Goal: Task Accomplishment & Management: Use online tool/utility

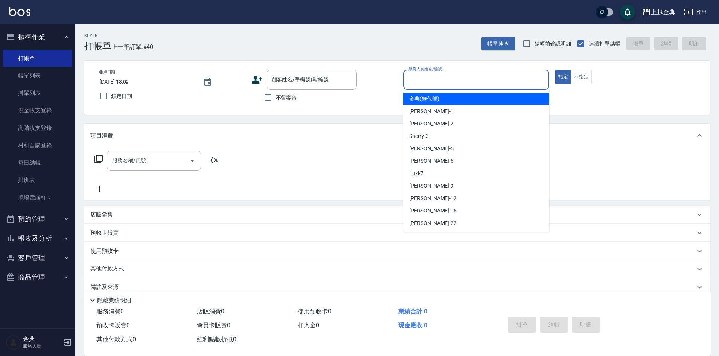
click at [487, 83] on input "服務人員姓名/編號" at bounding box center [476, 79] width 139 height 13
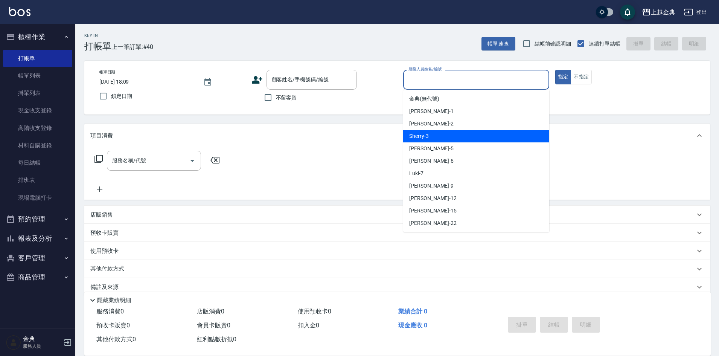
click at [477, 130] on div "Sherry -3" at bounding box center [476, 136] width 146 height 12
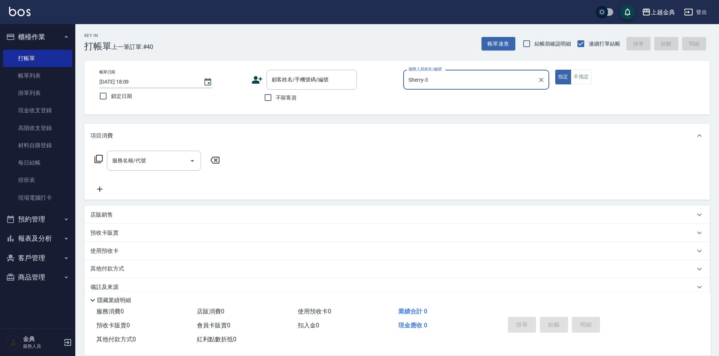
type input "Sherry-3"
click at [194, 159] on icon "Open" at bounding box center [192, 160] width 9 height 9
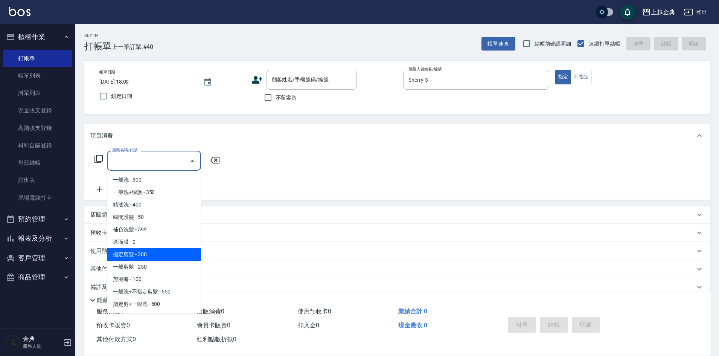
click at [170, 251] on span "指定剪髮 - 300" at bounding box center [154, 254] width 94 height 12
type input "指定剪髮(199)"
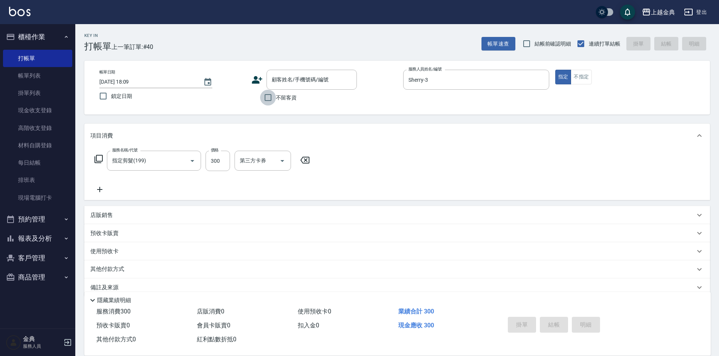
click at [266, 99] on input "不留客資" at bounding box center [268, 98] width 16 height 16
checkbox input "true"
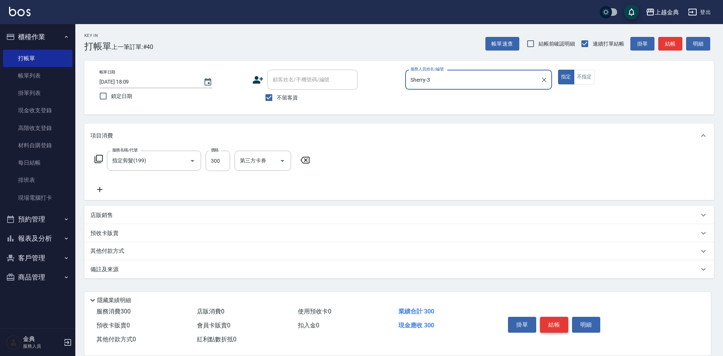
click at [562, 321] on button "結帳" at bounding box center [554, 325] width 28 height 16
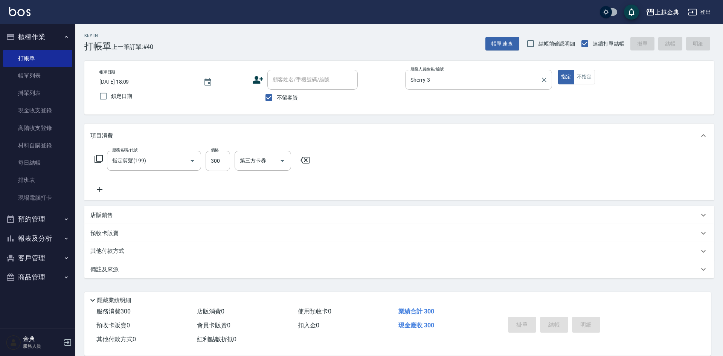
type input "[DATE] 18:51"
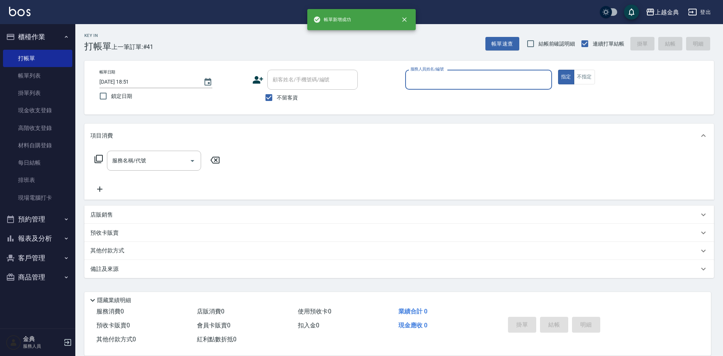
click at [505, 78] on input "服務人員姓名/編號" at bounding box center [479, 79] width 140 height 13
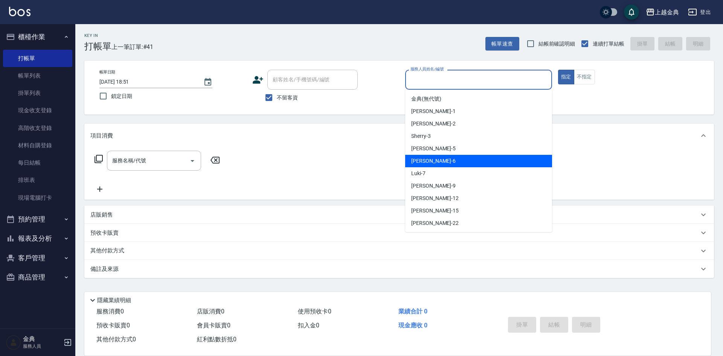
click at [486, 158] on div "[PERSON_NAME] -6" at bounding box center [478, 161] width 147 height 12
type input "[PERSON_NAME]-6"
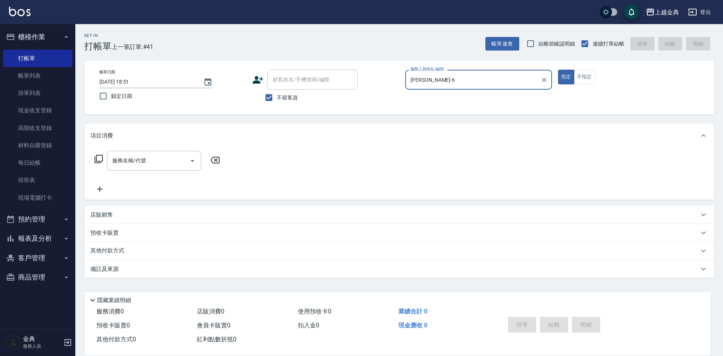
click at [101, 159] on icon at bounding box center [98, 158] width 9 height 9
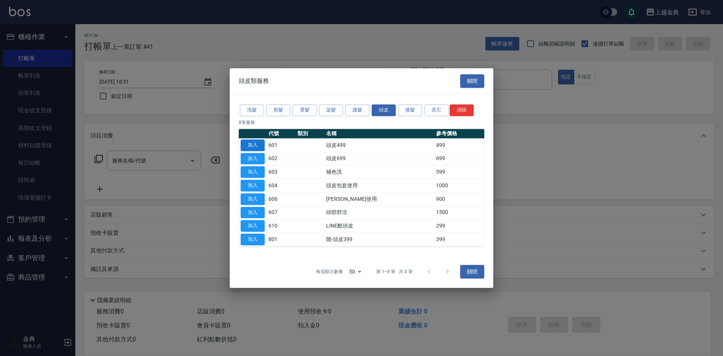
click at [253, 141] on button "加入" at bounding box center [253, 145] width 24 height 12
type input "頭皮499(601)"
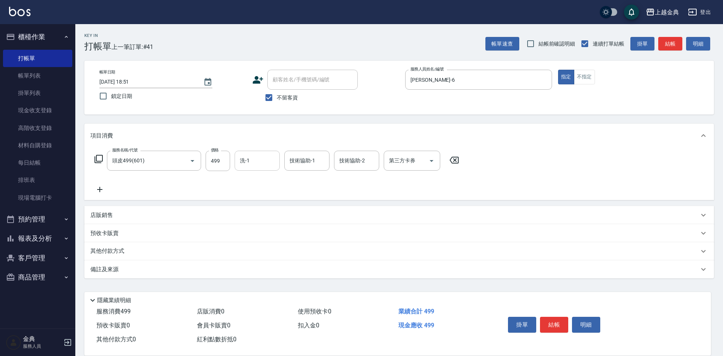
click at [265, 157] on input "洗-1" at bounding box center [257, 160] width 38 height 13
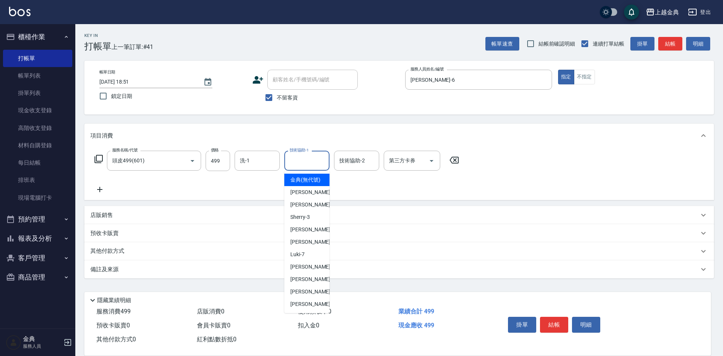
click at [317, 164] on input "技術協助-1" at bounding box center [307, 160] width 38 height 13
click at [311, 296] on span "[PERSON_NAME] -15" at bounding box center [313, 292] width 47 height 8
type input "[PERSON_NAME]-15"
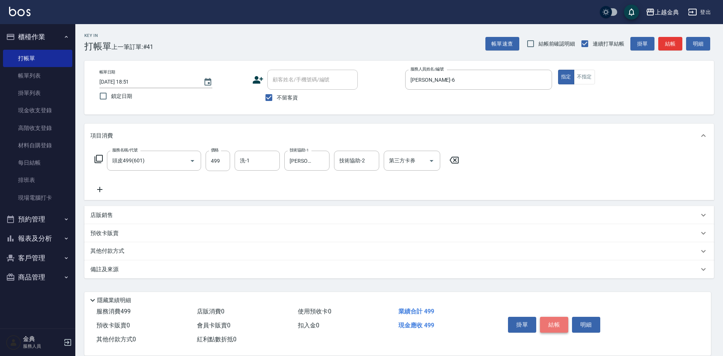
click at [558, 321] on button "結帳" at bounding box center [554, 325] width 28 height 16
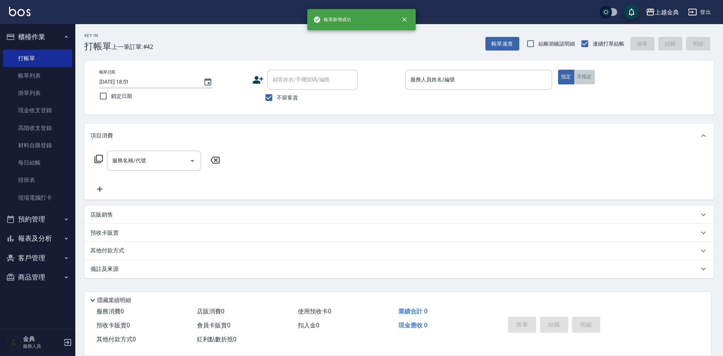
click at [585, 76] on button "不指定" at bounding box center [584, 77] width 21 height 15
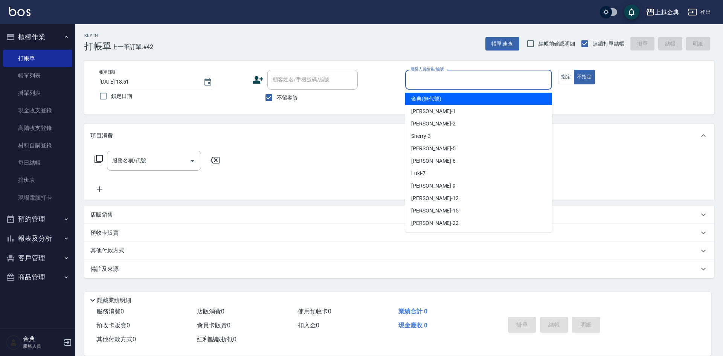
click at [510, 78] on input "服務人員姓名/編號" at bounding box center [479, 79] width 140 height 13
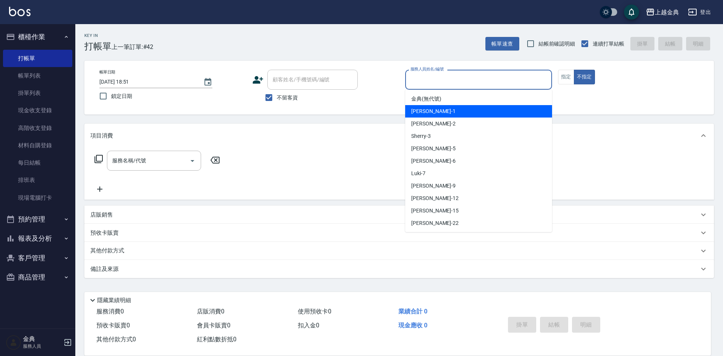
click at [469, 108] on div "Emma -1" at bounding box center [478, 111] width 147 height 12
type input "Emma-1"
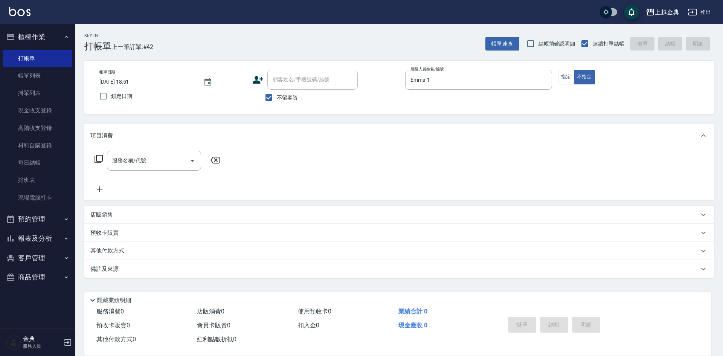
click at [99, 158] on icon at bounding box center [98, 158] width 9 height 9
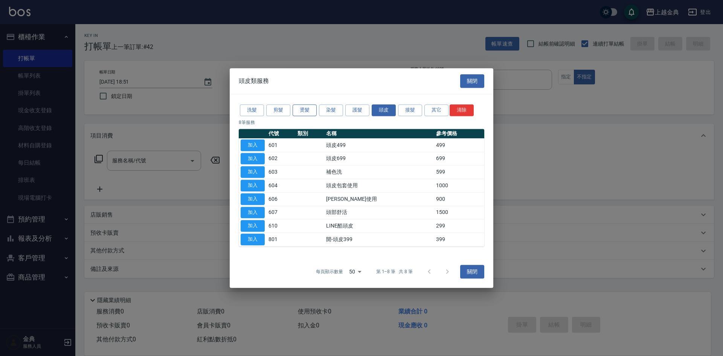
click at [302, 107] on button "燙髮" at bounding box center [305, 110] width 24 height 12
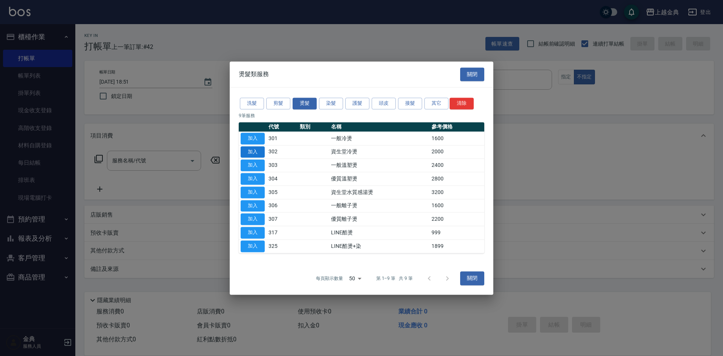
click at [247, 152] on button "加入" at bounding box center [253, 152] width 24 height 12
type input "資生堂冷燙(302)"
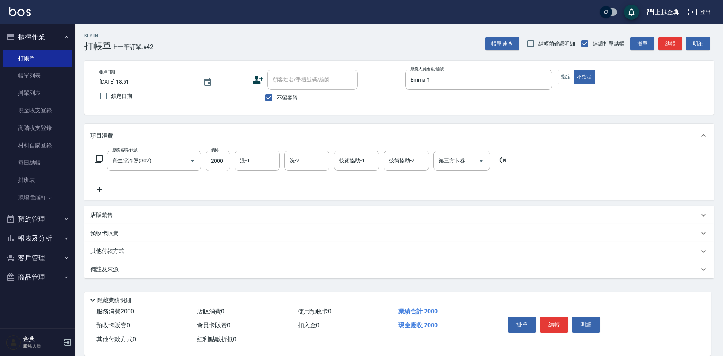
click at [222, 158] on input "2000" at bounding box center [218, 161] width 24 height 20
type input "2200"
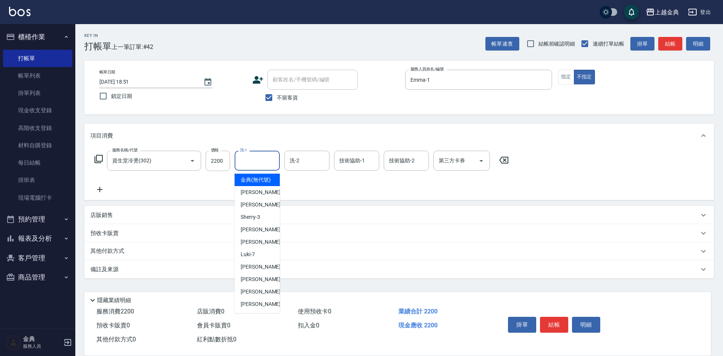
click at [258, 161] on input "洗-1" at bounding box center [257, 160] width 38 height 13
click at [254, 313] on div "店販消費 0" at bounding box center [244, 312] width 101 height 14
click at [261, 165] on input "洗-1" at bounding box center [257, 160] width 38 height 13
click at [252, 308] on span "[PERSON_NAME] -22" at bounding box center [264, 304] width 47 height 8
type input "[PERSON_NAME]-22"
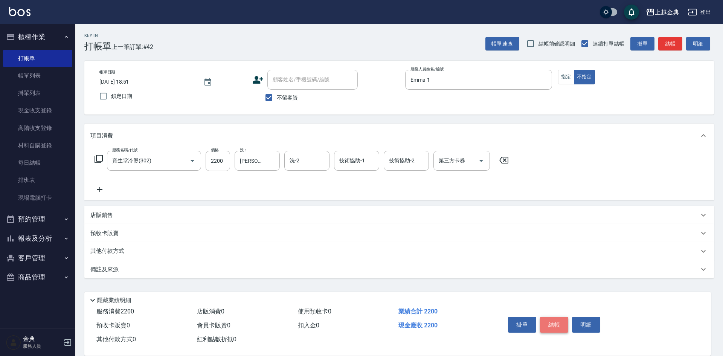
click at [554, 319] on button "結帳" at bounding box center [554, 325] width 28 height 16
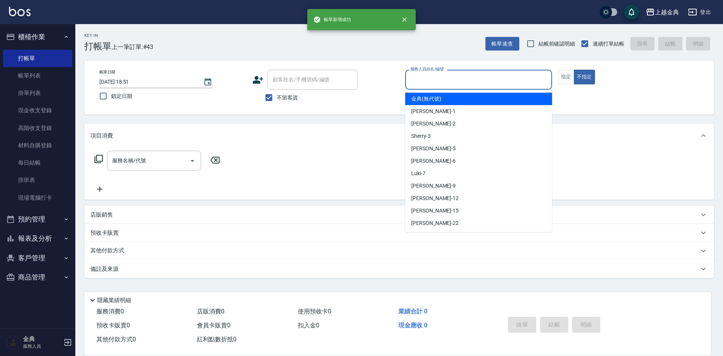
click at [487, 78] on input "服務人員姓名/編號" at bounding box center [479, 79] width 140 height 13
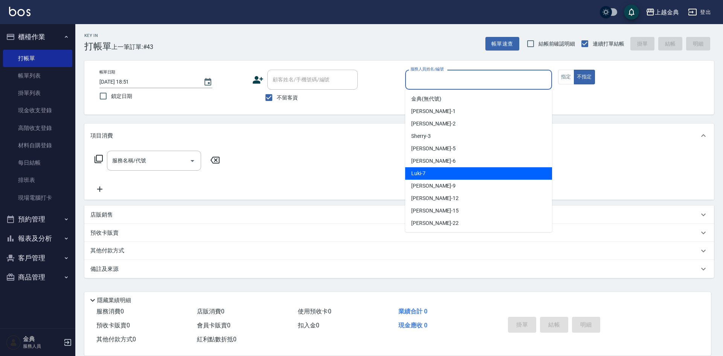
click at [452, 169] on div "Luki -7" at bounding box center [478, 173] width 147 height 12
click at [485, 76] on input "Luki-7" at bounding box center [473, 79] width 129 height 13
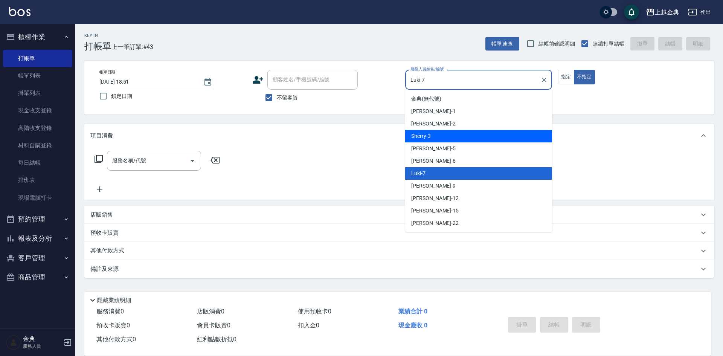
click at [462, 134] on div "Sherry -3" at bounding box center [478, 136] width 147 height 12
type input "Sherry-3"
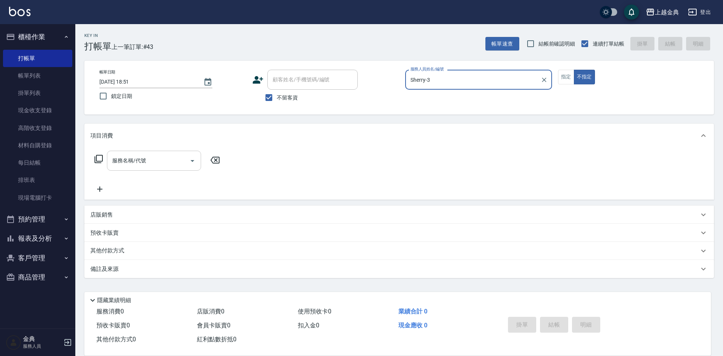
click at [194, 161] on icon "Open" at bounding box center [192, 160] width 9 height 9
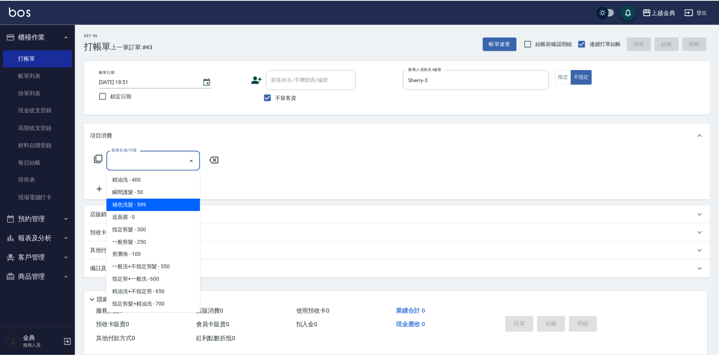
scroll to position [38, 0]
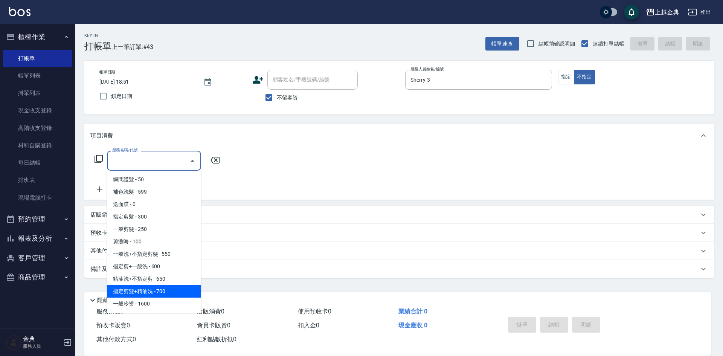
click at [170, 290] on span "指定剪髮+精油洗 - 700" at bounding box center [154, 291] width 94 height 12
type input "指定剪髮+精油洗(207)"
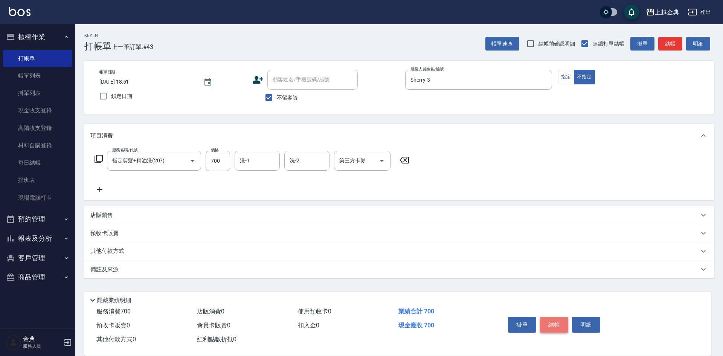
click at [557, 322] on button "結帳" at bounding box center [554, 325] width 28 height 16
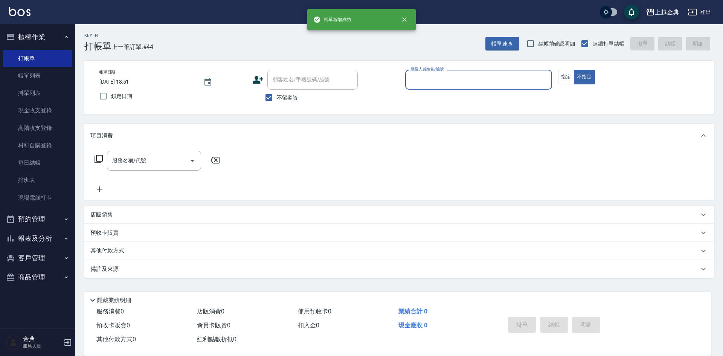
click at [496, 77] on input "服務人員姓名/編號" at bounding box center [479, 79] width 140 height 13
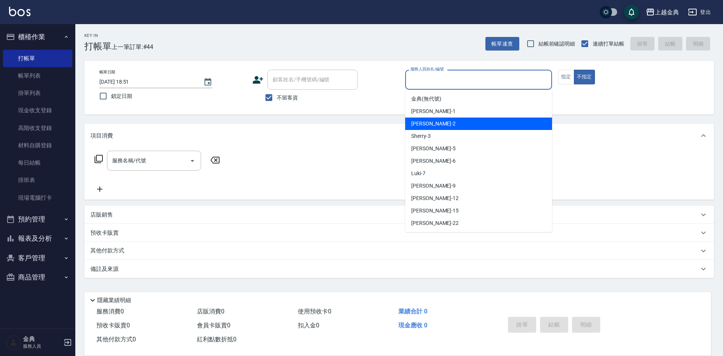
click at [482, 122] on div "Cindy -2" at bounding box center [478, 123] width 147 height 12
type input "Cindy-2"
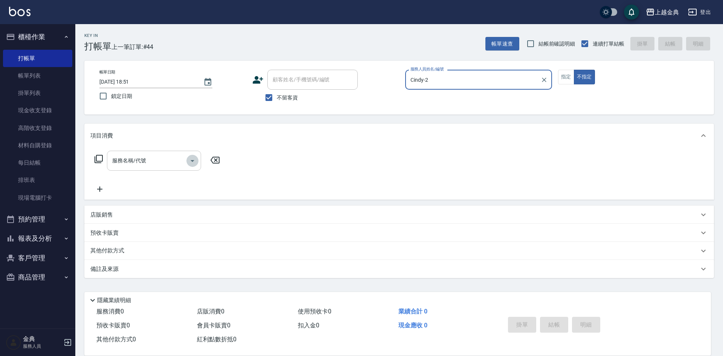
click at [193, 161] on icon "Open" at bounding box center [193, 161] width 4 height 2
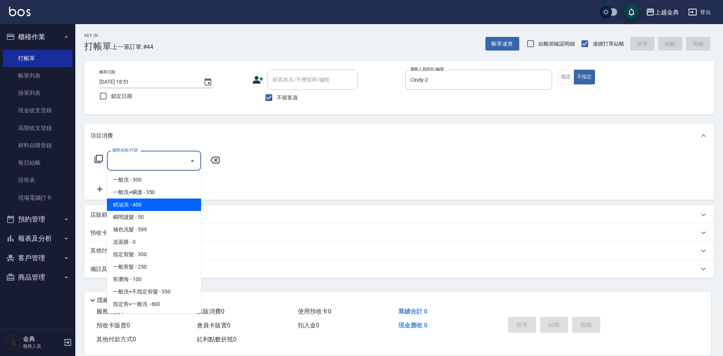
click at [174, 206] on span "精油洗 - 400" at bounding box center [154, 204] width 94 height 12
type input "精油洗(102)"
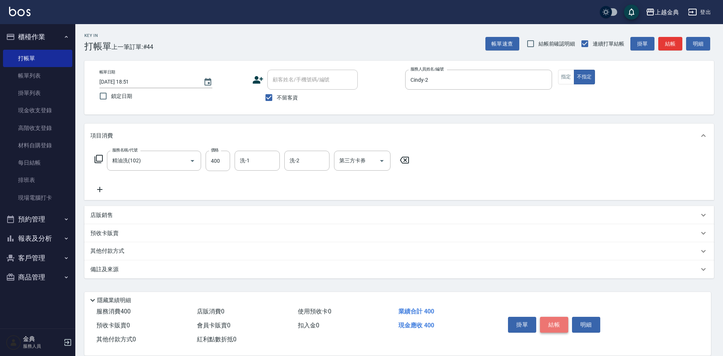
click at [553, 319] on button "結帳" at bounding box center [554, 325] width 28 height 16
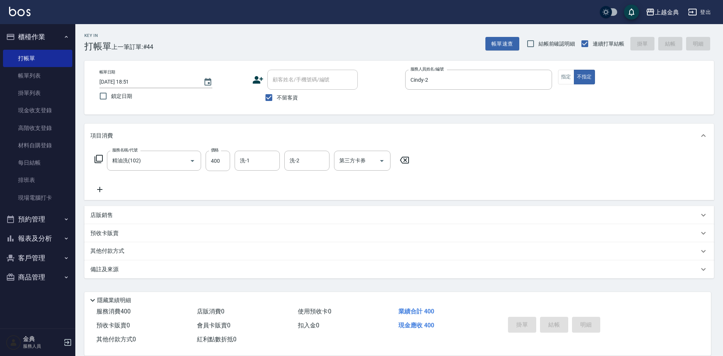
type input "[DATE] 18:52"
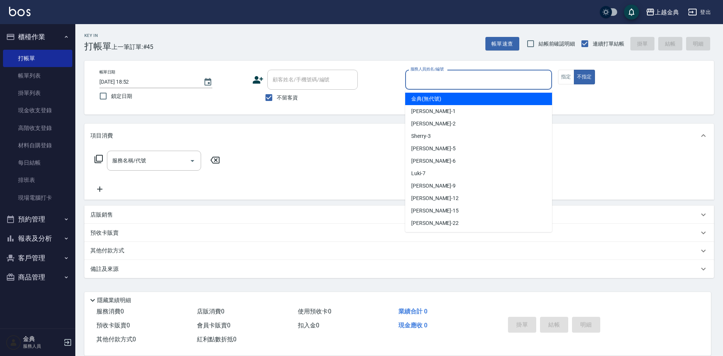
click at [464, 75] on input "服務人員姓名/編號" at bounding box center [479, 79] width 140 height 13
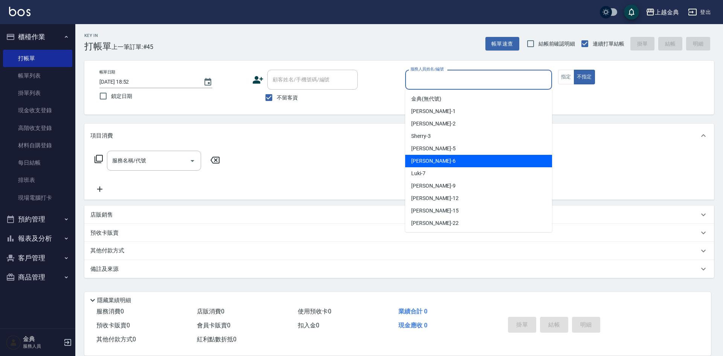
click at [477, 155] on div "[PERSON_NAME] -6" at bounding box center [478, 161] width 147 height 12
type input "[PERSON_NAME]-6"
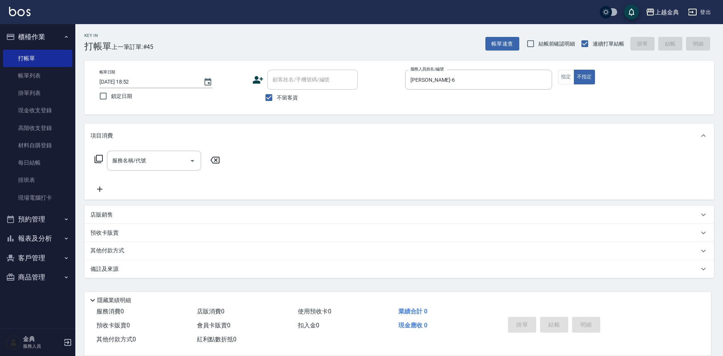
click at [101, 158] on icon at bounding box center [98, 158] width 9 height 9
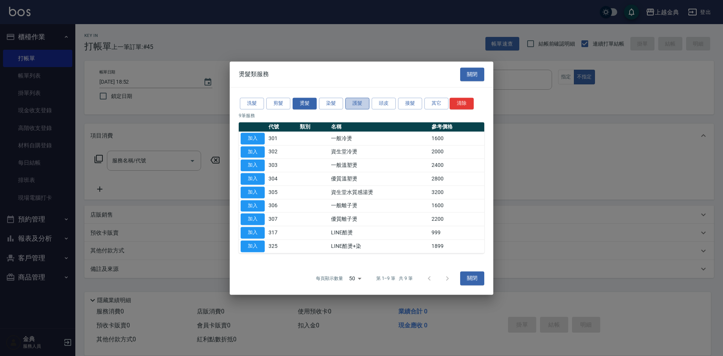
click at [357, 102] on button "護髮" at bounding box center [357, 104] width 24 height 12
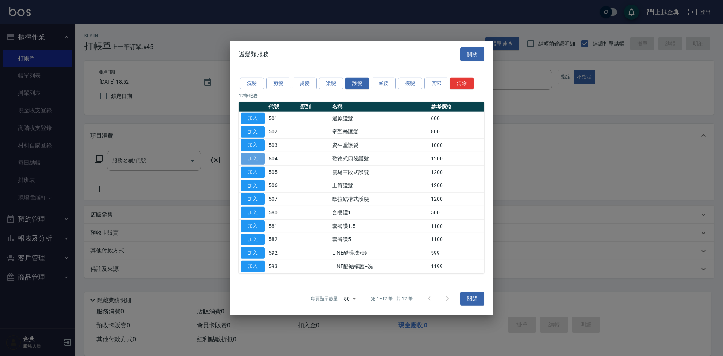
click at [262, 161] on button "加入" at bounding box center [253, 159] width 24 height 12
type input "歌德式四段護髮(504)"
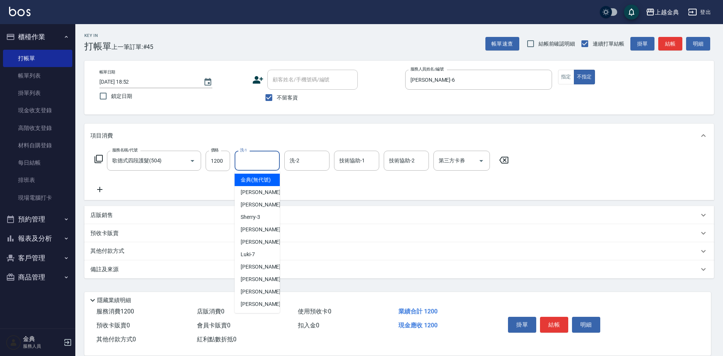
click at [253, 163] on input "洗-1" at bounding box center [257, 160] width 38 height 13
click at [253, 308] on span "[PERSON_NAME] -22" at bounding box center [264, 304] width 47 height 8
type input "[PERSON_NAME]-22"
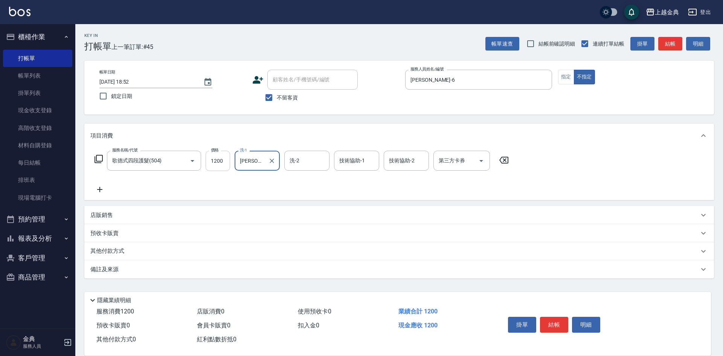
click at [220, 160] on input "1200" at bounding box center [218, 161] width 24 height 20
type input "2000"
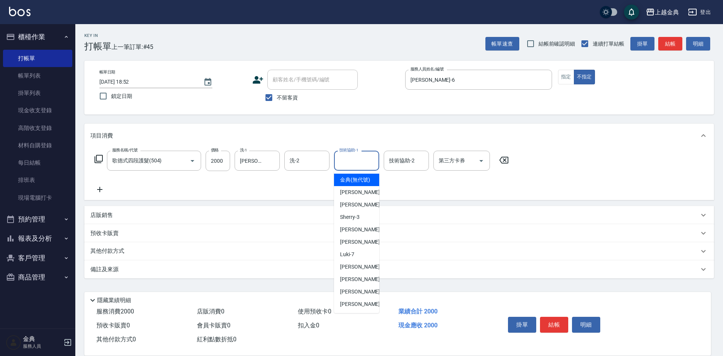
click at [357, 162] on input "技術協助-1" at bounding box center [356, 160] width 38 height 13
click at [357, 306] on div "[PERSON_NAME] -22" at bounding box center [356, 304] width 45 height 12
type input "[PERSON_NAME]-22"
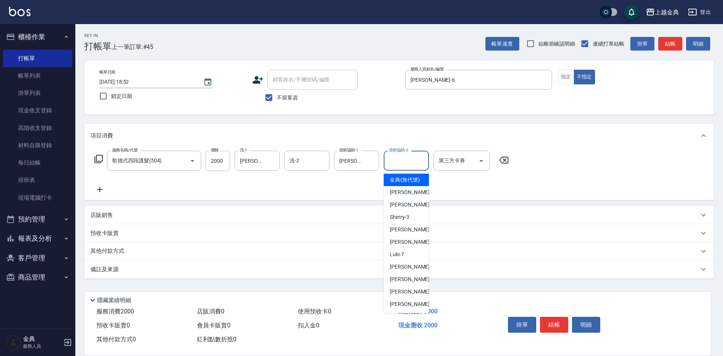
click at [407, 162] on input "技術協助-2" at bounding box center [406, 160] width 38 height 13
click at [412, 246] on div "[PERSON_NAME] -6" at bounding box center [406, 242] width 45 height 12
type input "[PERSON_NAME]-6"
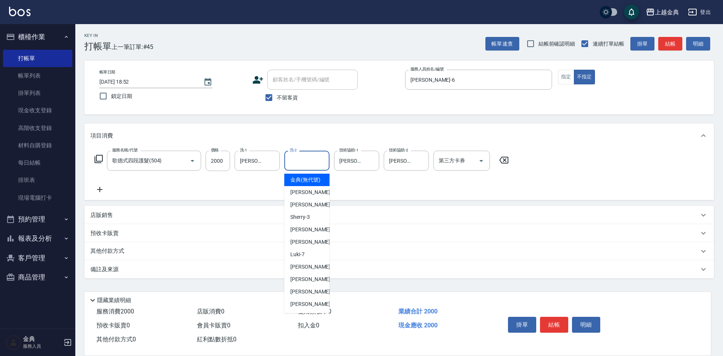
click at [319, 159] on input "洗-2" at bounding box center [307, 160] width 38 height 13
click at [419, 159] on icon "Clear" at bounding box center [421, 161] width 8 height 8
click at [299, 161] on input "洗-2" at bounding box center [307, 160] width 38 height 13
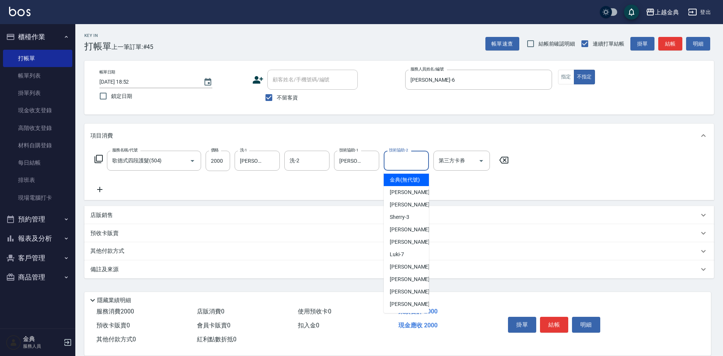
click at [407, 159] on input "技術協助-2" at bounding box center [406, 160] width 38 height 13
click at [415, 246] on div "[PERSON_NAME] -6" at bounding box center [406, 242] width 45 height 12
type input "[PERSON_NAME]-6"
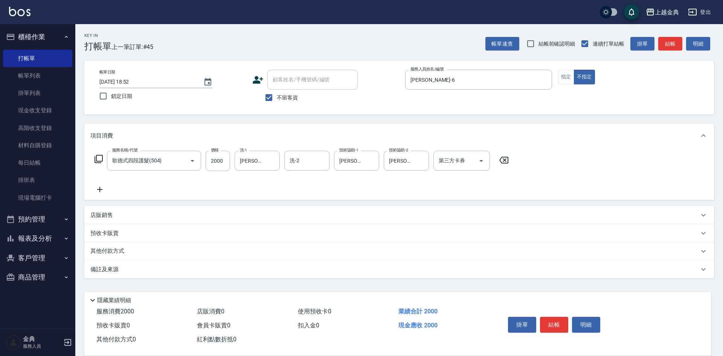
click at [100, 157] on icon at bounding box center [98, 158] width 9 height 9
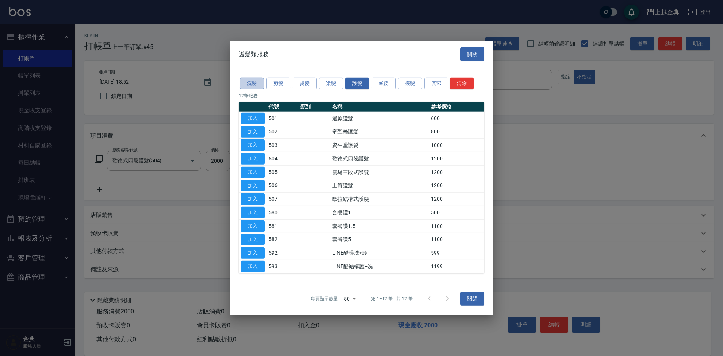
click at [249, 83] on button "洗髮" at bounding box center [252, 84] width 24 height 12
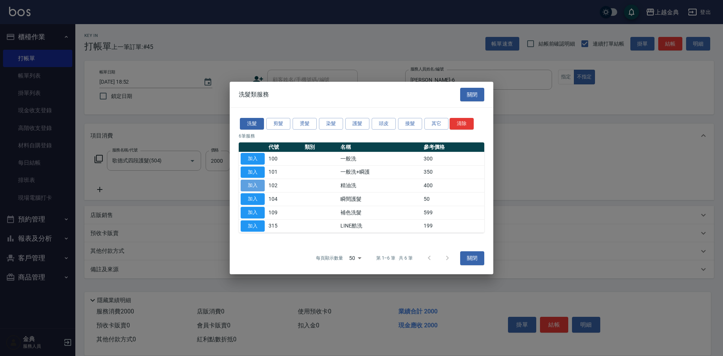
click at [257, 183] on button "加入" at bounding box center [253, 186] width 24 height 12
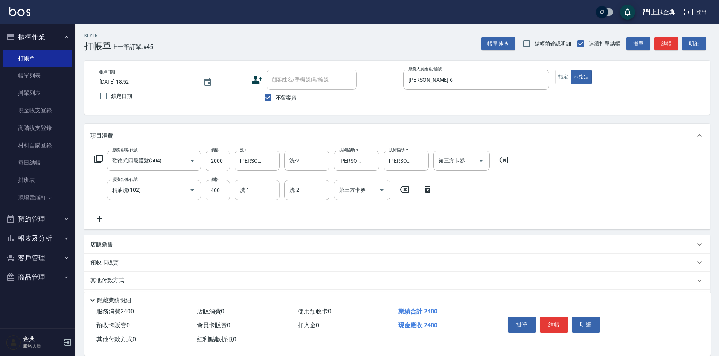
click at [251, 189] on input "洗-1" at bounding box center [257, 189] width 38 height 13
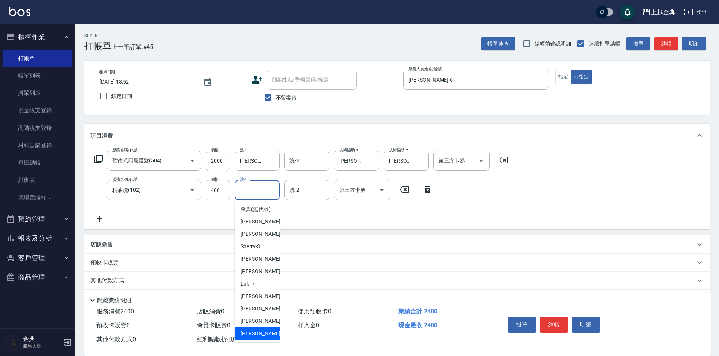
click at [260, 340] on div "[PERSON_NAME] -22" at bounding box center [257, 333] width 45 height 12
type input "[PERSON_NAME]-22"
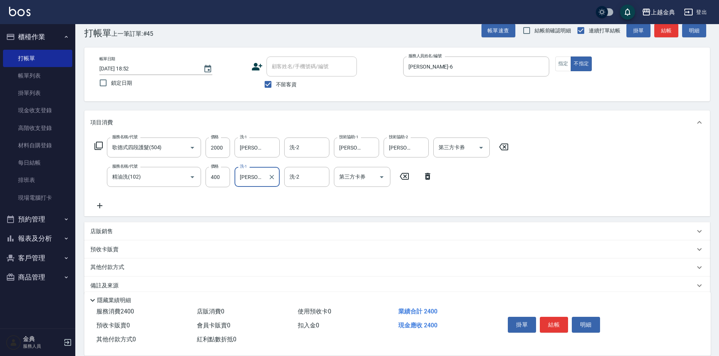
scroll to position [24, 0]
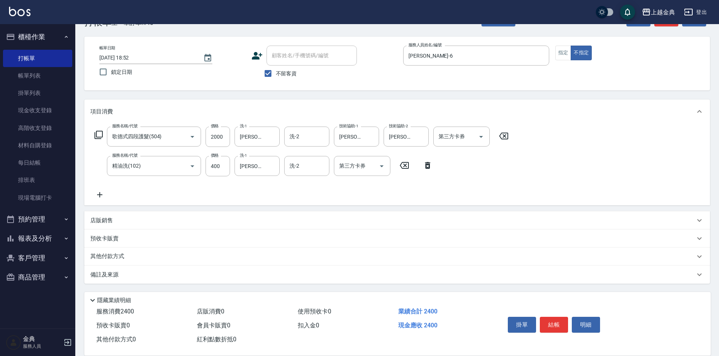
click at [137, 259] on div "其他付款方式" at bounding box center [392, 256] width 605 height 8
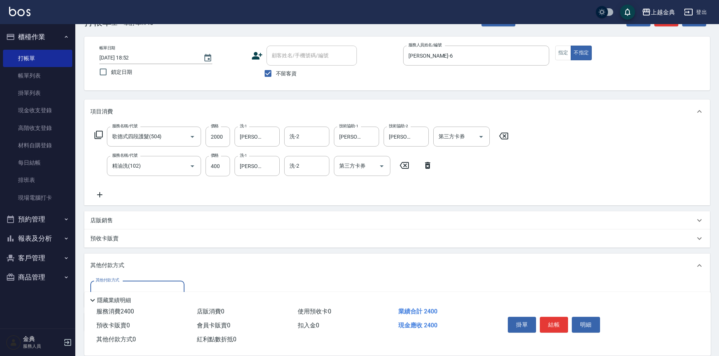
scroll to position [62, 0]
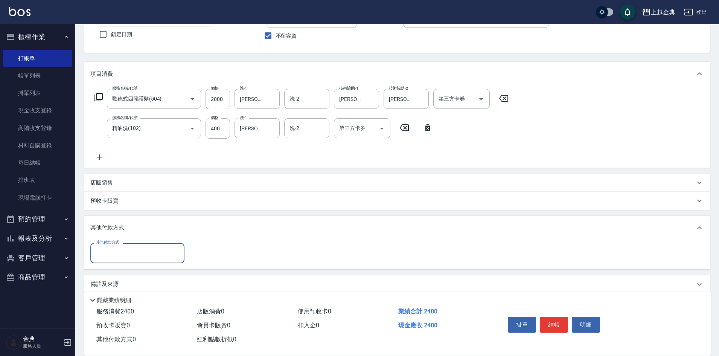
click at [134, 252] on input "其他付款方式" at bounding box center [137, 252] width 87 height 13
click at [126, 312] on span "轉帳" at bounding box center [137, 310] width 94 height 12
type input "轉帳"
click at [191, 251] on input "0" at bounding box center [217, 253] width 56 height 20
type input "2400"
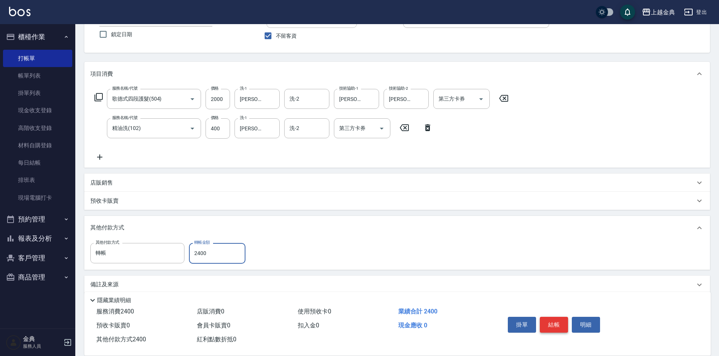
click at [552, 321] on button "結帳" at bounding box center [554, 325] width 28 height 16
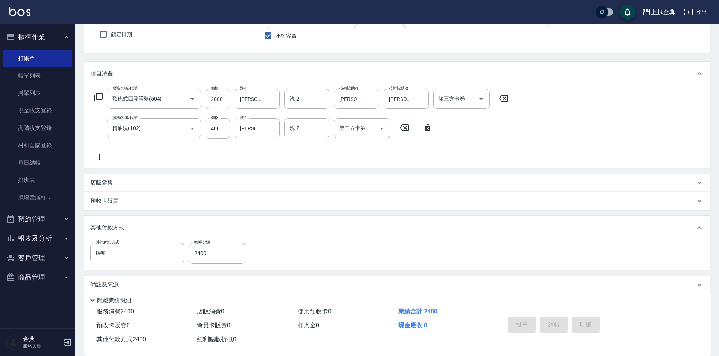
type input "[DATE] 18:54"
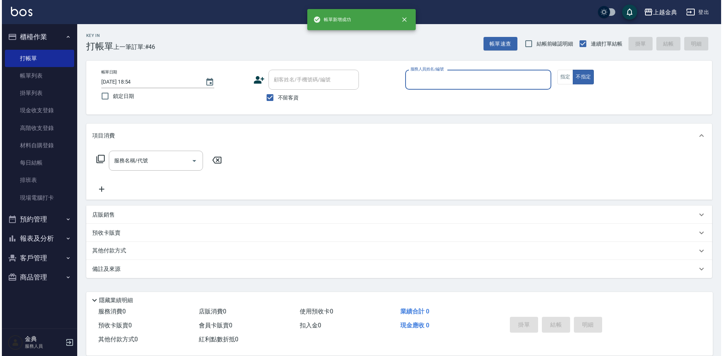
scroll to position [0, 0]
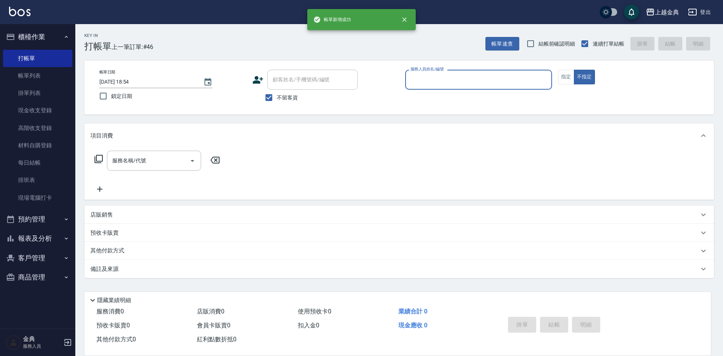
click at [511, 82] on input "服務人員姓名/編號" at bounding box center [479, 79] width 140 height 13
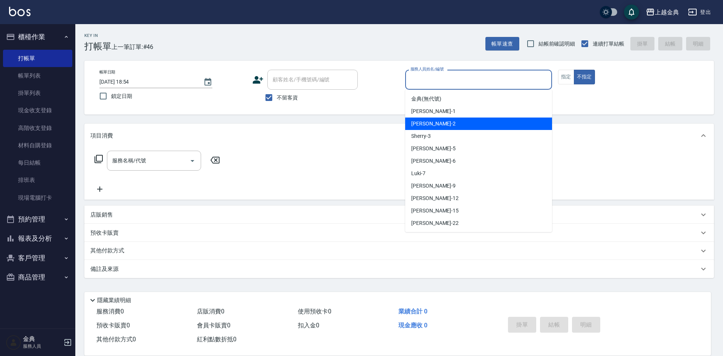
click at [477, 125] on div "Cindy -2" at bounding box center [478, 123] width 147 height 12
type input "Cindy-2"
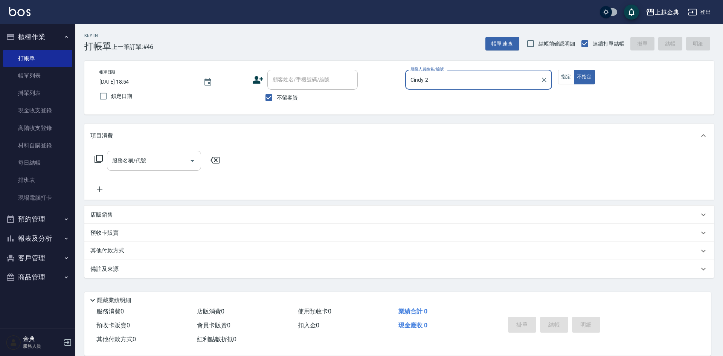
click at [195, 160] on icon "Open" at bounding box center [192, 160] width 9 height 9
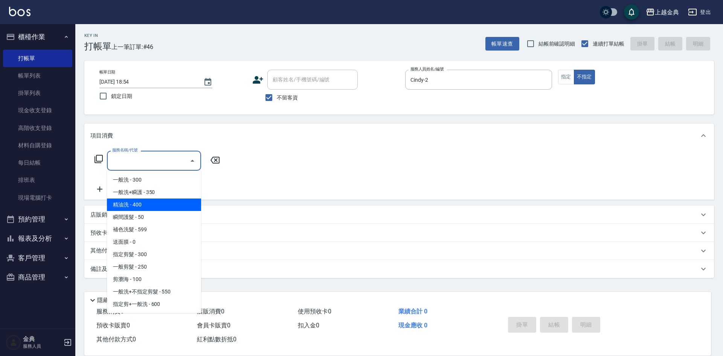
click at [162, 206] on span "精油洗 - 400" at bounding box center [154, 204] width 94 height 12
type input "精油洗(102)"
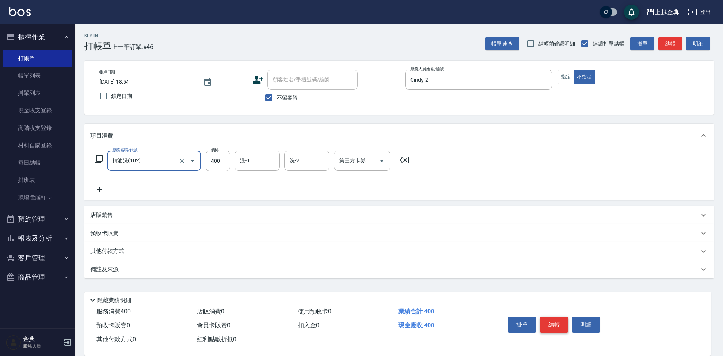
click at [551, 317] on button "結帳" at bounding box center [554, 325] width 28 height 16
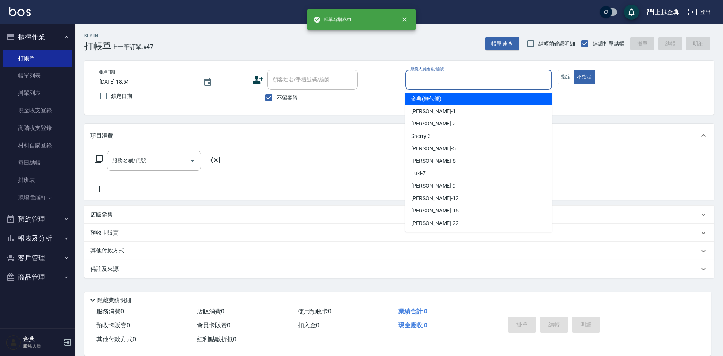
click at [505, 83] on input "服務人員姓名/編號" at bounding box center [479, 79] width 140 height 13
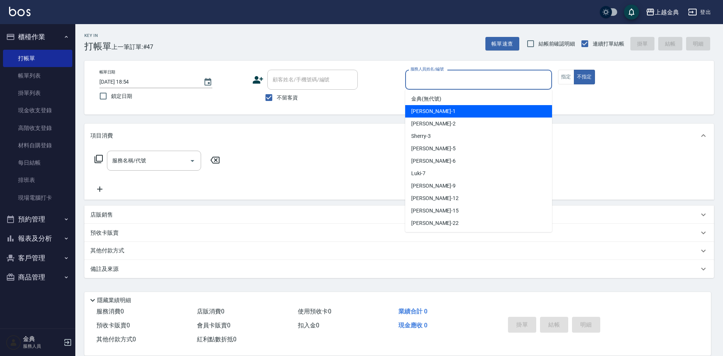
click at [496, 113] on div "Emma -1" at bounding box center [478, 111] width 147 height 12
type input "Emma-1"
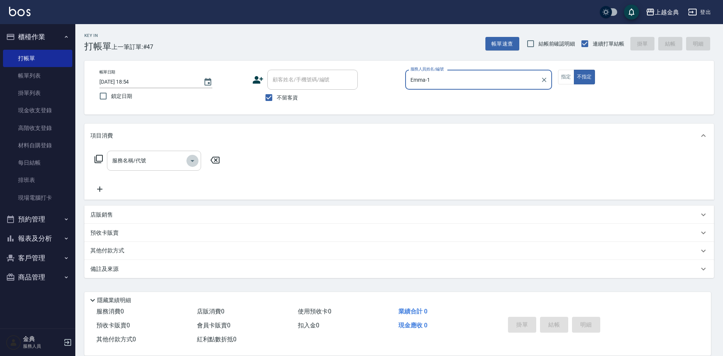
click at [191, 160] on icon "Open" at bounding box center [192, 160] width 9 height 9
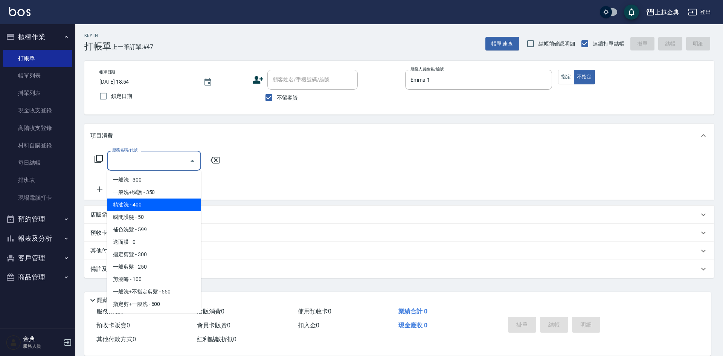
click at [164, 206] on span "精油洗 - 400" at bounding box center [154, 204] width 94 height 12
type input "精油洗(102)"
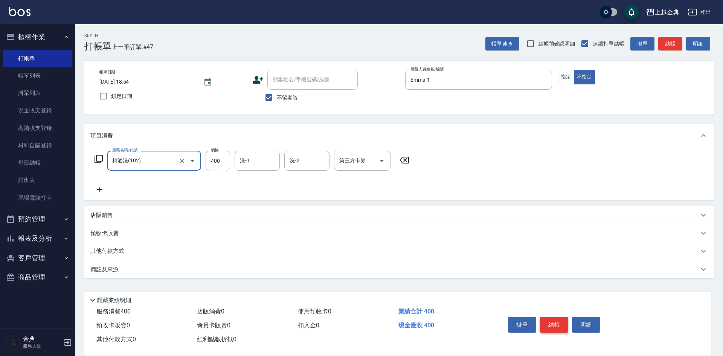
click at [559, 322] on button "結帳" at bounding box center [554, 325] width 28 height 16
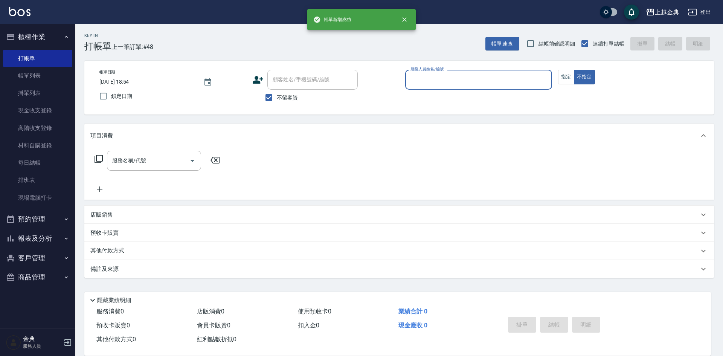
click at [534, 80] on input "服務人員姓名/編號" at bounding box center [479, 79] width 140 height 13
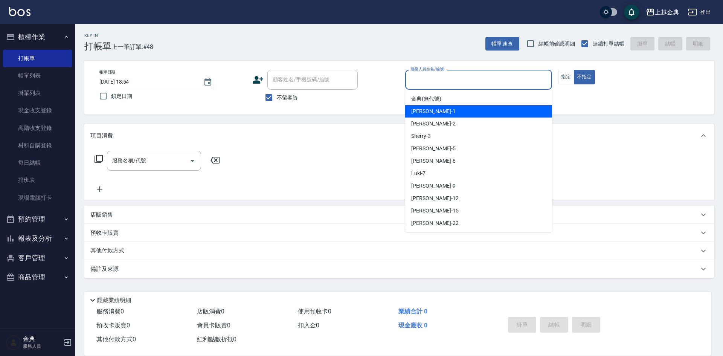
click at [502, 107] on div "Emma -1" at bounding box center [478, 111] width 147 height 12
type input "Emma-1"
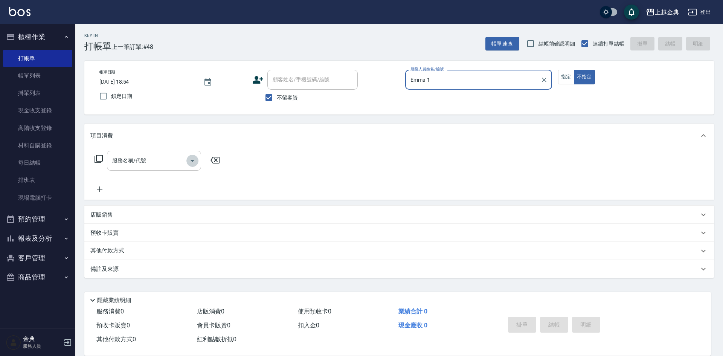
click at [191, 159] on icon "Open" at bounding box center [192, 160] width 9 height 9
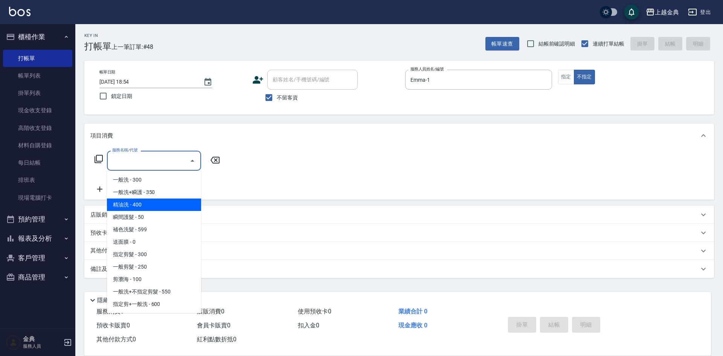
click at [173, 206] on span "精油洗 - 400" at bounding box center [154, 204] width 94 height 12
type input "精油洗(102)"
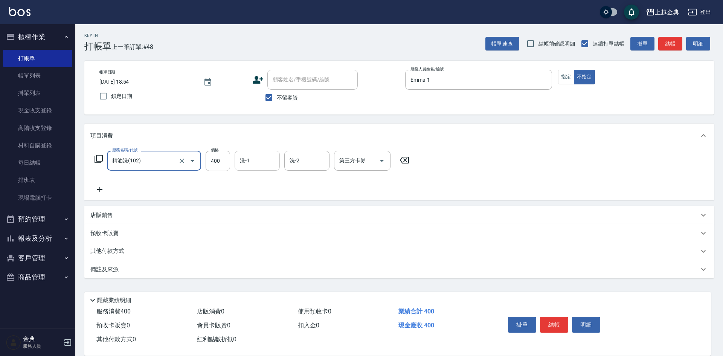
click at [251, 160] on input "洗-1" at bounding box center [257, 160] width 38 height 13
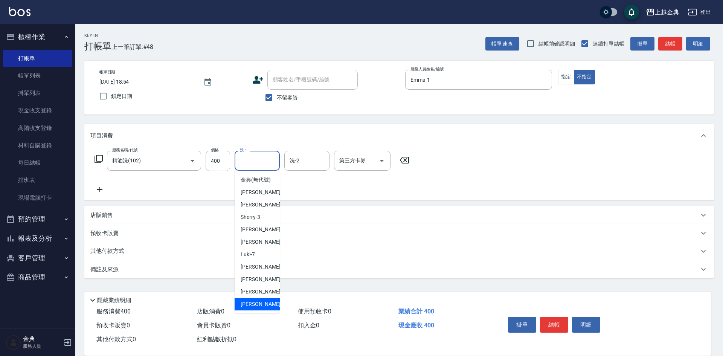
click at [262, 308] on div "[PERSON_NAME] -22" at bounding box center [257, 304] width 45 height 12
type input "[PERSON_NAME]-22"
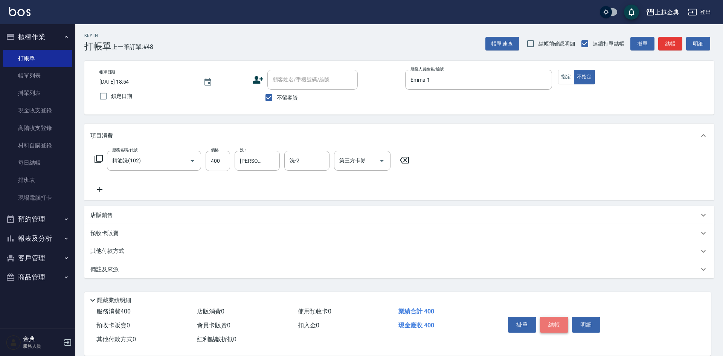
click at [558, 319] on button "結帳" at bounding box center [554, 325] width 28 height 16
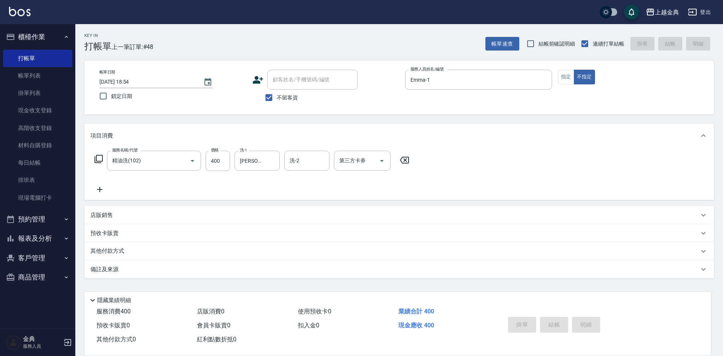
type input "[DATE] 18:55"
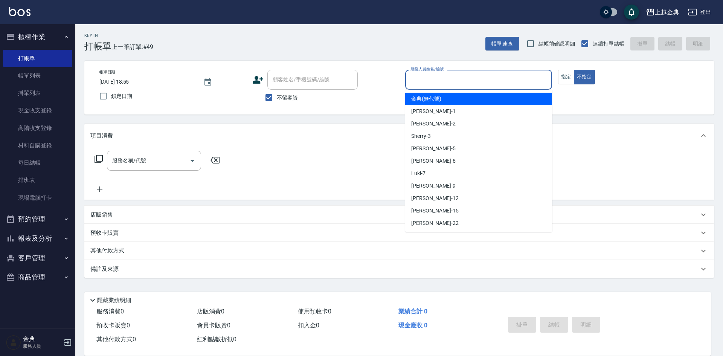
click at [470, 78] on input "服務人員姓名/編號" at bounding box center [479, 79] width 140 height 13
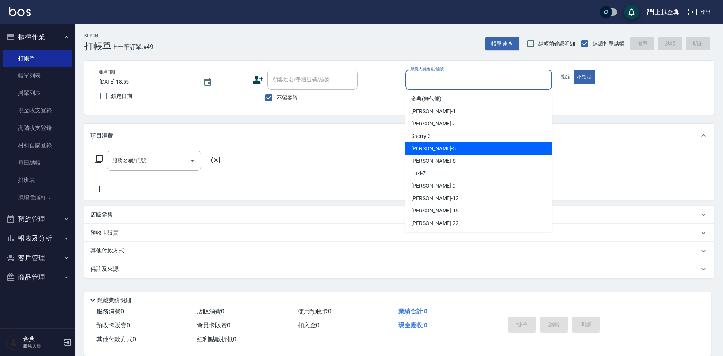
click at [470, 146] on div "[PERSON_NAME] -5" at bounding box center [478, 148] width 147 height 12
type input "[PERSON_NAME]-5"
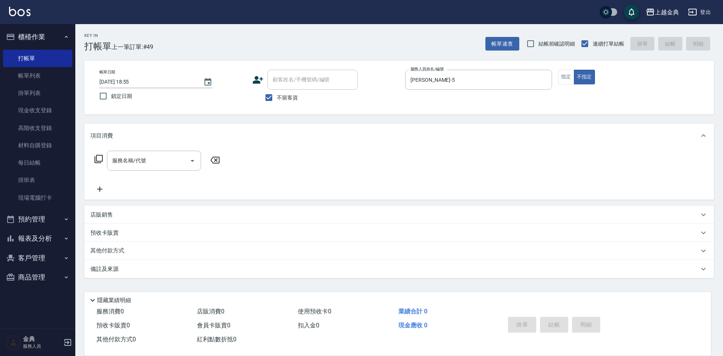
click at [95, 157] on icon at bounding box center [99, 159] width 8 height 8
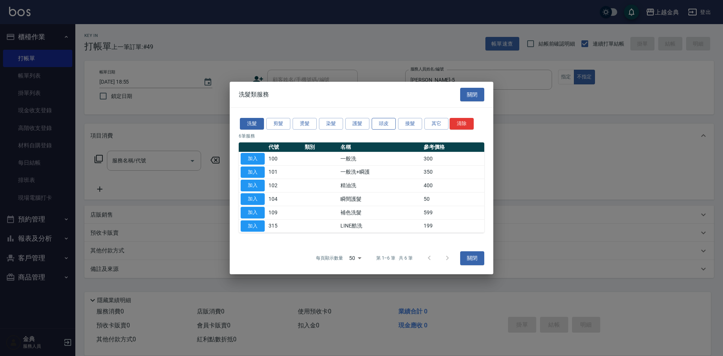
click at [383, 124] on button "頭皮" at bounding box center [384, 124] width 24 height 12
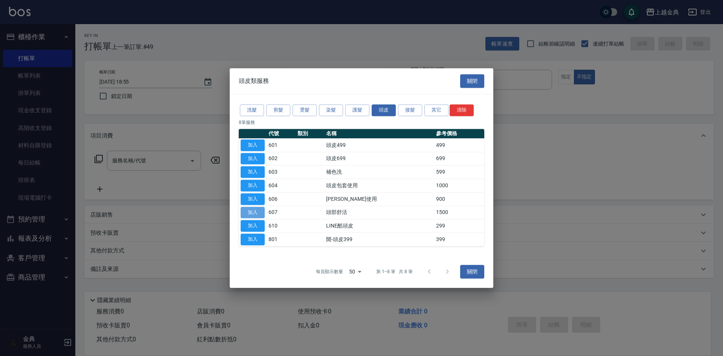
click at [261, 211] on button "加入" at bounding box center [253, 213] width 24 height 12
type input "頭部舒活(607)"
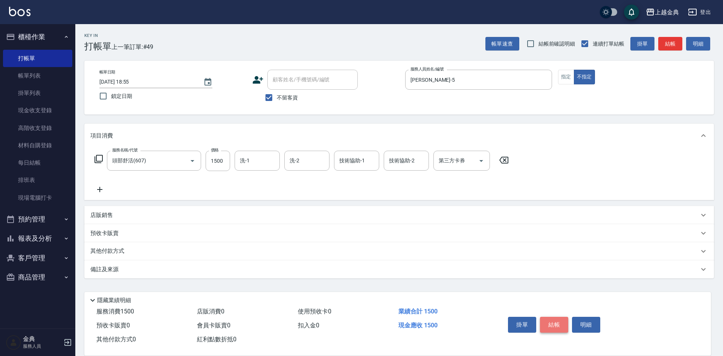
click at [548, 323] on button "結帳" at bounding box center [554, 325] width 28 height 16
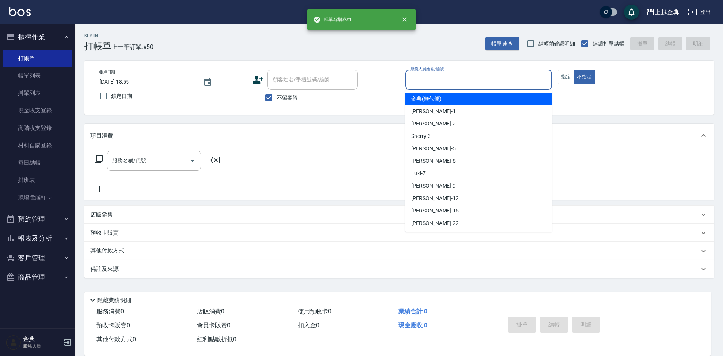
click at [509, 76] on input "服務人員姓名/編號" at bounding box center [479, 79] width 140 height 13
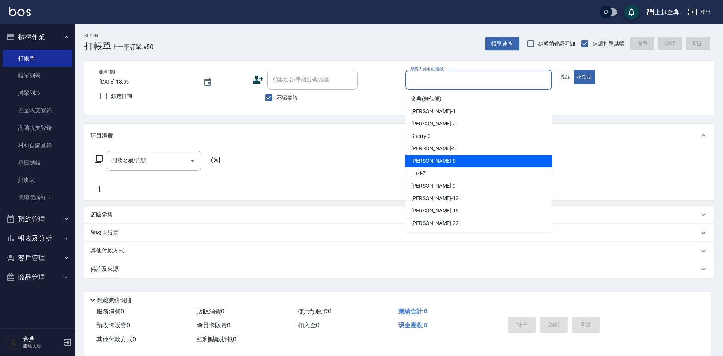
click at [471, 155] on div "[PERSON_NAME] -6" at bounding box center [478, 161] width 147 height 12
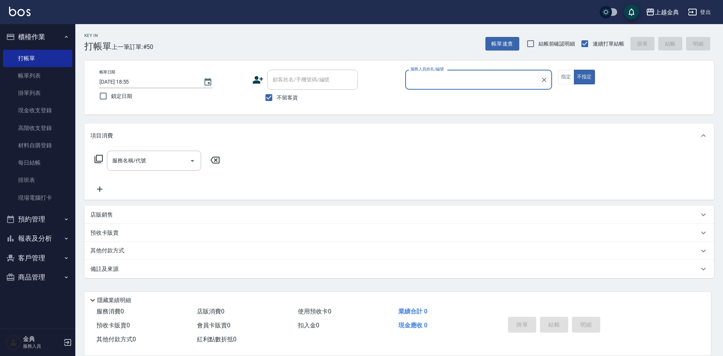
type input "[PERSON_NAME]-6"
click at [96, 159] on icon at bounding box center [99, 159] width 8 height 8
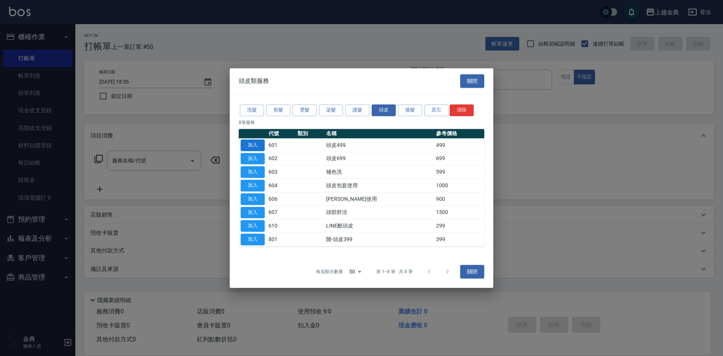
click at [254, 147] on button "加入" at bounding box center [253, 145] width 24 height 12
type input "頭皮499(601)"
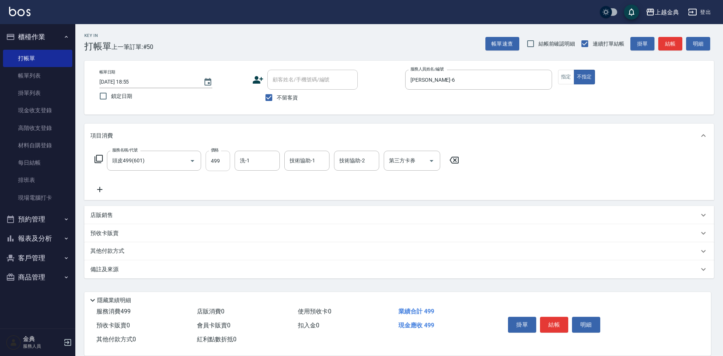
click at [220, 158] on input "499" at bounding box center [218, 161] width 24 height 20
type input "749"
click at [253, 166] on input "洗-1" at bounding box center [257, 160] width 38 height 13
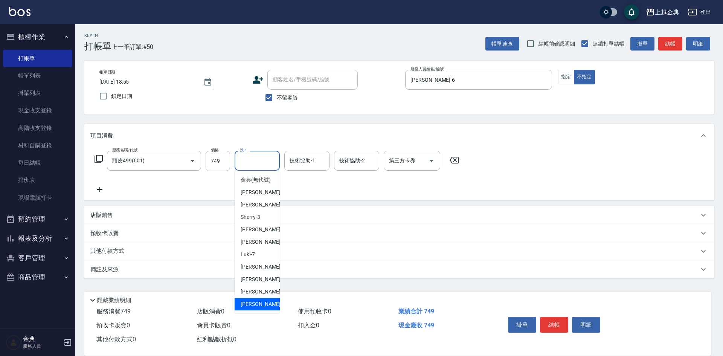
click at [262, 310] on div "[PERSON_NAME] -22" at bounding box center [257, 304] width 45 height 12
type input "[PERSON_NAME]-22"
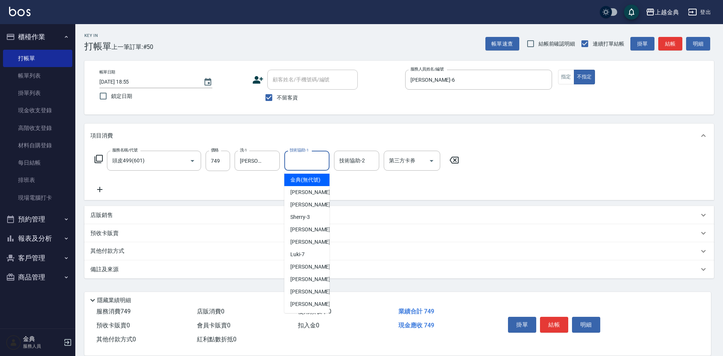
click at [312, 164] on input "技術協助-1" at bounding box center [307, 160] width 38 height 13
click at [308, 307] on div "[PERSON_NAME] -22" at bounding box center [306, 304] width 45 height 12
type input "[PERSON_NAME]-22"
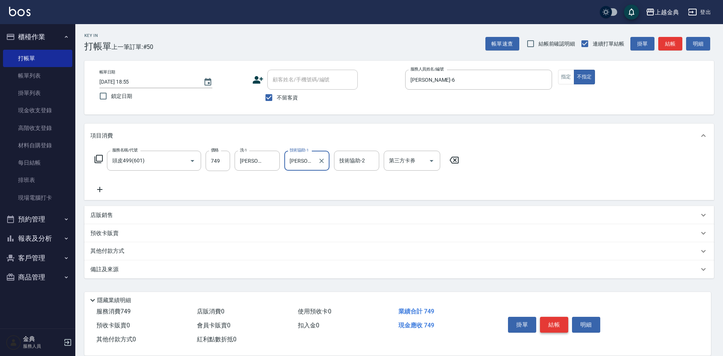
click at [557, 319] on button "結帳" at bounding box center [554, 325] width 28 height 16
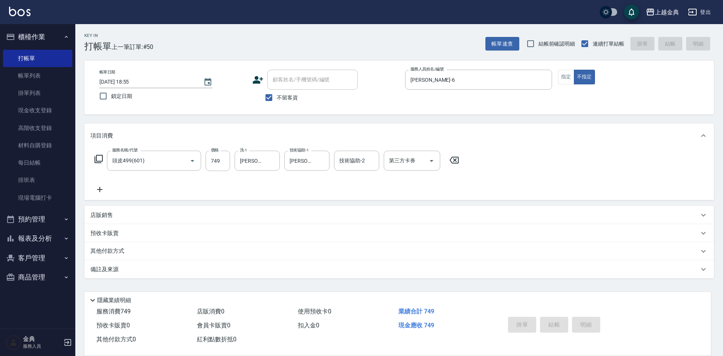
type input "[DATE] 18:56"
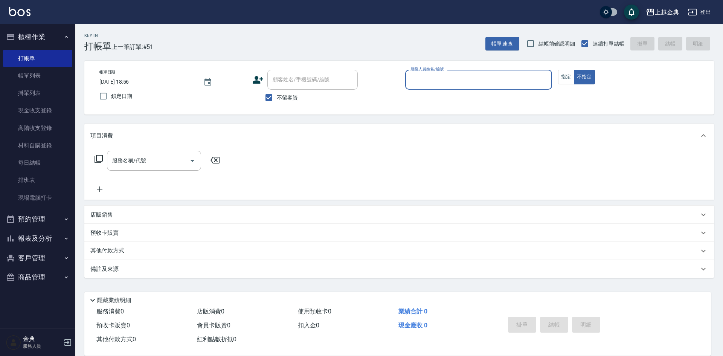
click at [67, 241] on icon "button" at bounding box center [66, 238] width 6 height 6
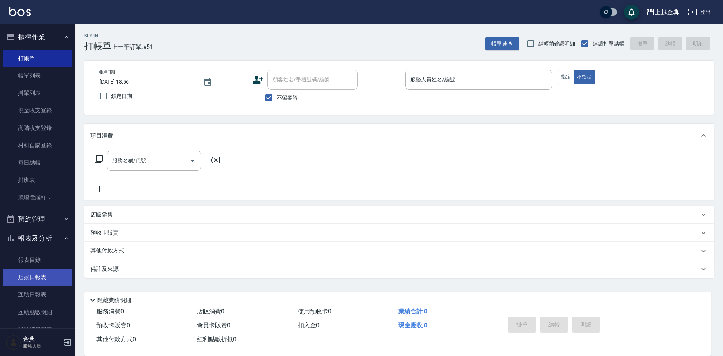
click at [47, 272] on link "店家日報表" at bounding box center [37, 276] width 69 height 17
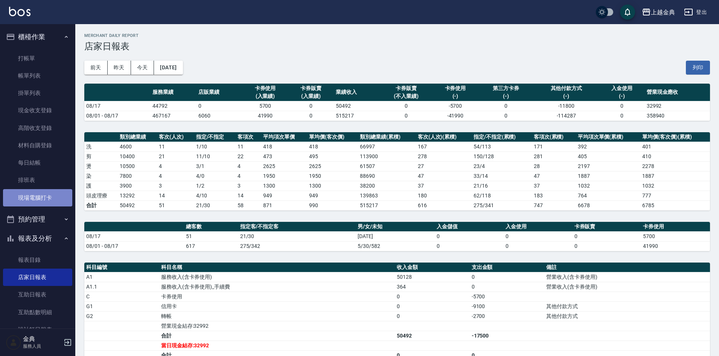
click at [46, 194] on link "現場電腦打卡" at bounding box center [37, 197] width 69 height 17
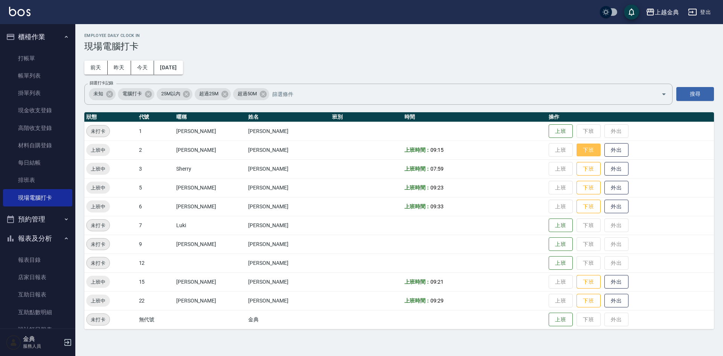
click at [577, 151] on button "下班" at bounding box center [589, 149] width 24 height 13
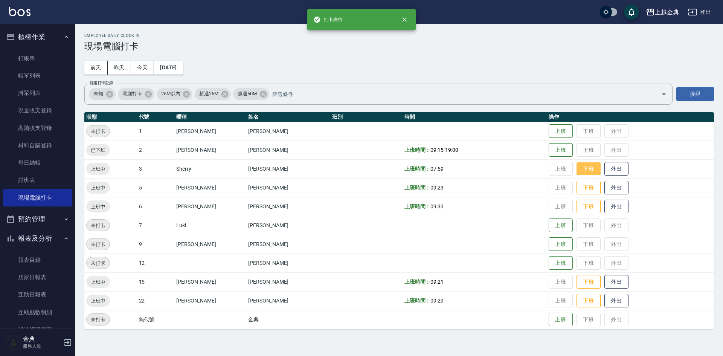
click at [577, 170] on button "下班" at bounding box center [589, 168] width 24 height 13
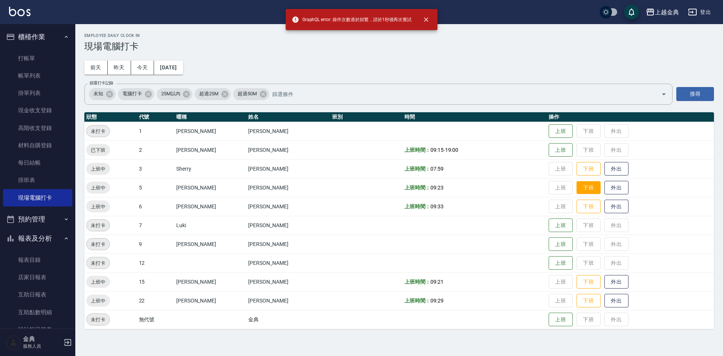
click at [577, 186] on button "下班" at bounding box center [589, 187] width 24 height 13
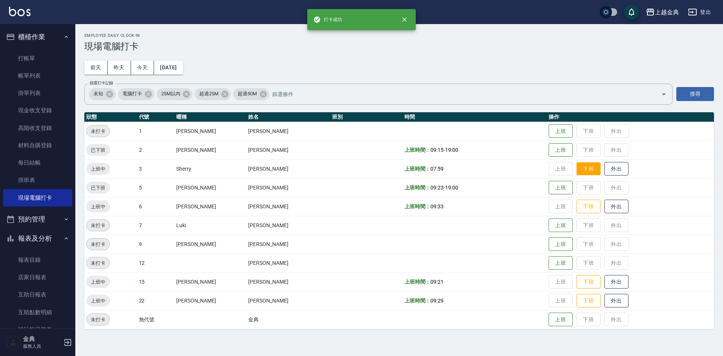
click at [577, 169] on button "下班" at bounding box center [589, 168] width 24 height 13
click at [577, 206] on button "下班" at bounding box center [589, 206] width 24 height 13
click at [577, 280] on button "下班" at bounding box center [589, 281] width 24 height 13
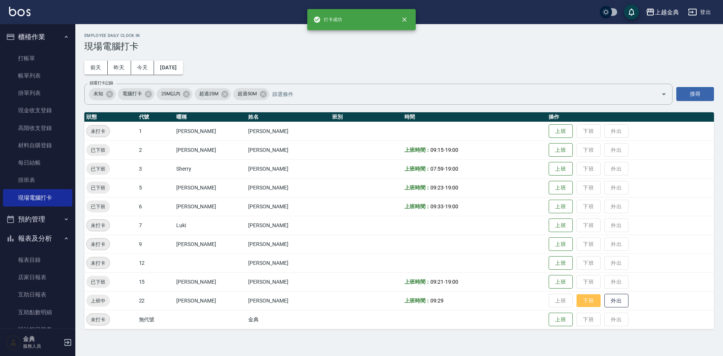
click at [577, 299] on button "下班" at bounding box center [589, 300] width 24 height 13
click at [39, 54] on link "打帳單" at bounding box center [37, 58] width 69 height 17
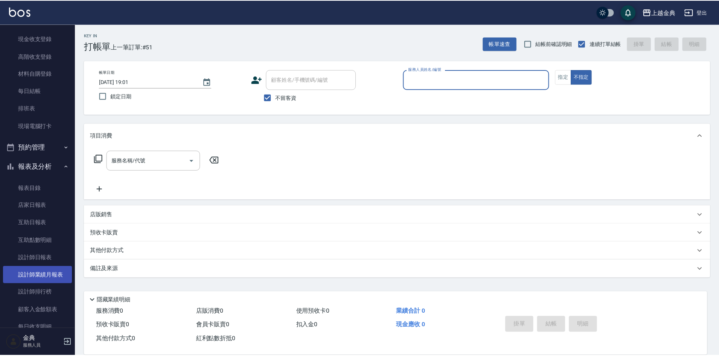
scroll to position [75, 0]
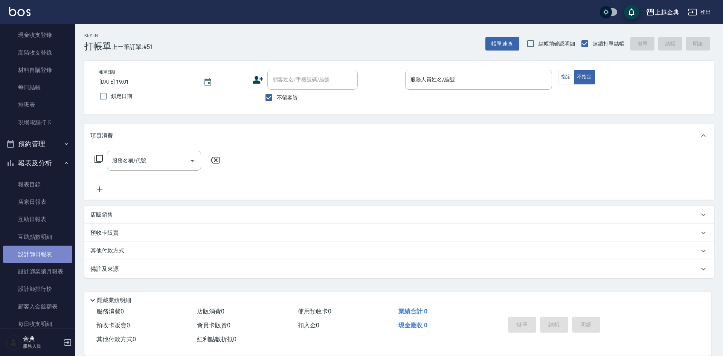
click at [53, 255] on link "設計師日報表" at bounding box center [37, 254] width 69 height 17
